Goal: Transaction & Acquisition: Obtain resource

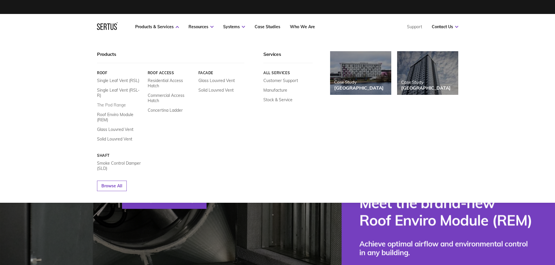
click at [118, 103] on link "The Pod Range" at bounding box center [111, 105] width 29 height 5
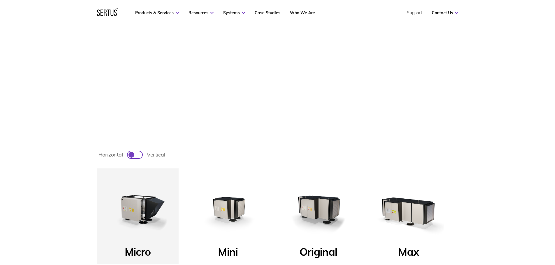
scroll to position [146, 0]
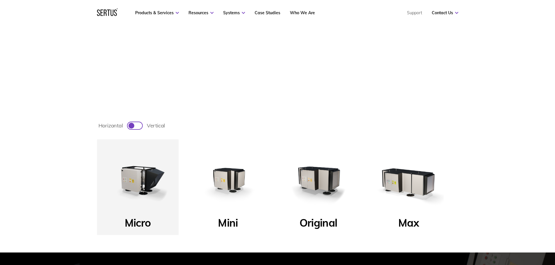
click at [230, 225] on p "Mini" at bounding box center [228, 224] width 20 height 17
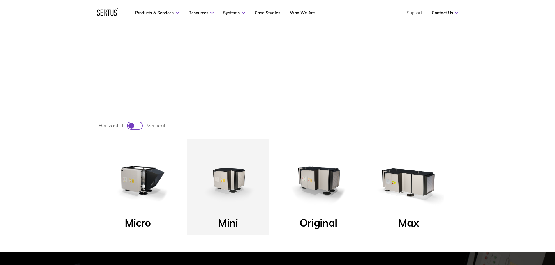
click at [230, 183] on img at bounding box center [228, 180] width 70 height 70
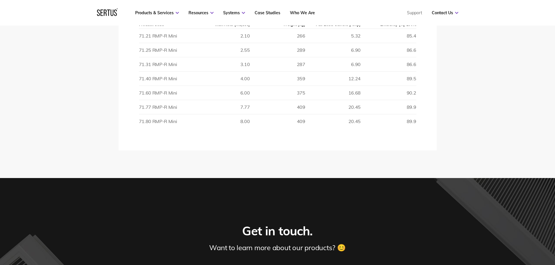
scroll to position [903, 0]
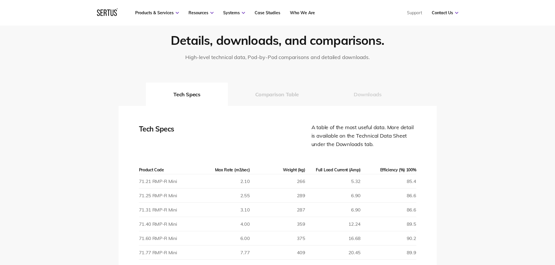
click at [372, 94] on button "Downloads" at bounding box center [367, 94] width 83 height 23
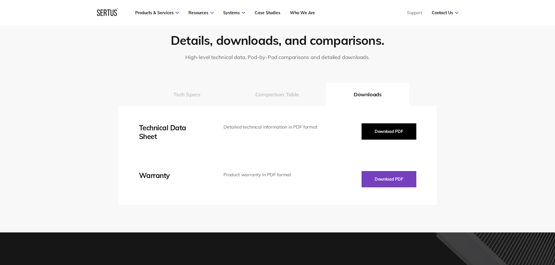
click at [398, 130] on button "Download PDF" at bounding box center [388, 131] width 55 height 16
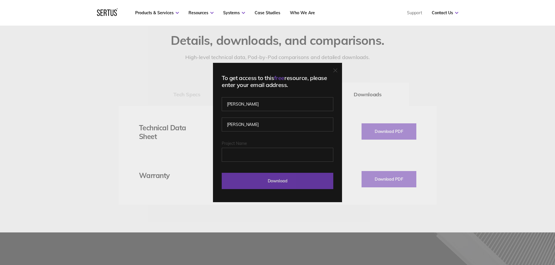
click at [279, 181] on input "Download" at bounding box center [278, 181] width 112 height 16
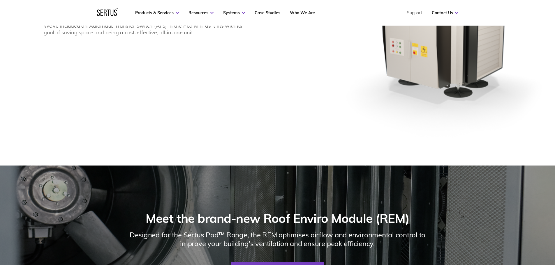
scroll to position [437, 0]
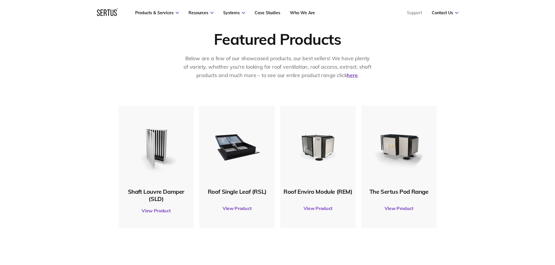
scroll to position [175, 0]
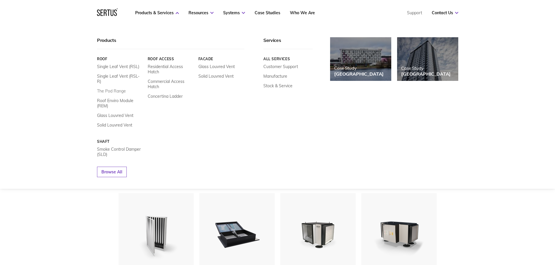
click at [118, 89] on link "The Pod Range" at bounding box center [111, 91] width 29 height 5
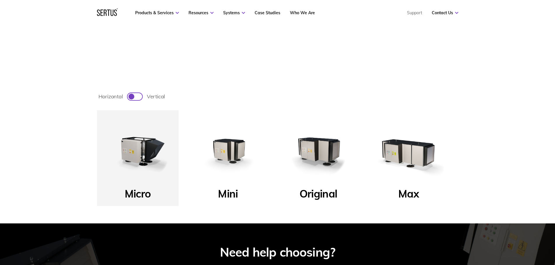
scroll to position [262, 0]
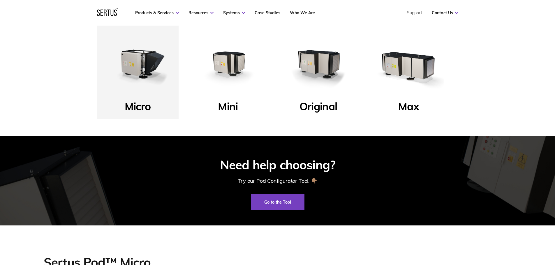
click at [321, 68] on img at bounding box center [318, 64] width 70 height 70
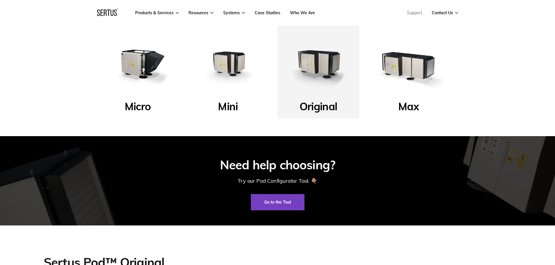
click at [322, 114] on p "Original" at bounding box center [318, 108] width 38 height 17
click at [318, 106] on p "Original" at bounding box center [318, 108] width 38 height 17
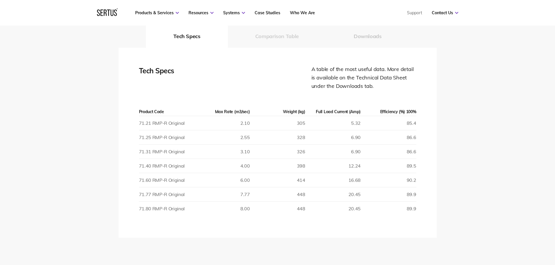
scroll to position [932, 0]
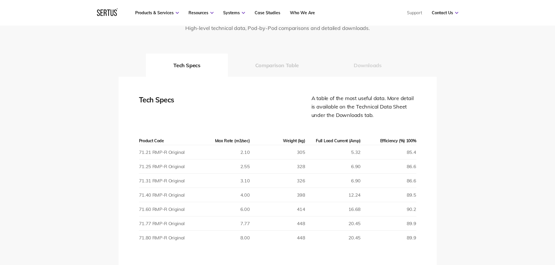
click at [362, 66] on button "Downloads" at bounding box center [367, 65] width 83 height 23
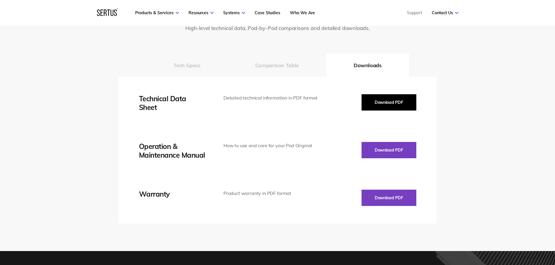
click at [380, 101] on button "Download PDF" at bounding box center [388, 102] width 55 height 16
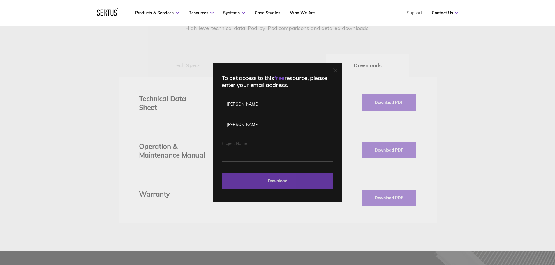
click at [294, 180] on input "Download" at bounding box center [278, 181] width 112 height 16
